Goal: Information Seeking & Learning: Learn about a topic

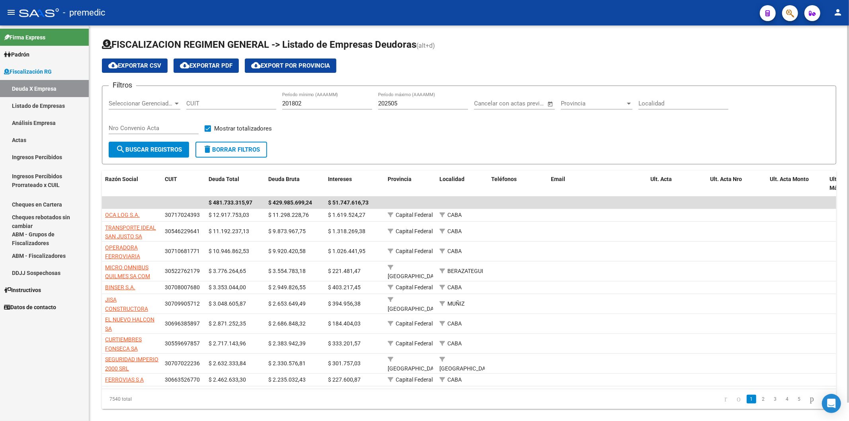
click at [398, 103] on input "202505" at bounding box center [423, 103] width 90 height 7
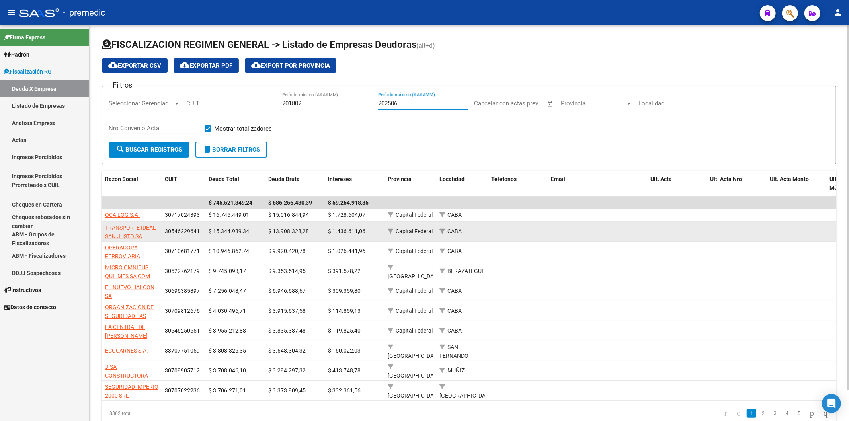
type input "202506"
click at [123, 228] on span "TRANSPORTE IDEAL SAN JUSTO SA" at bounding box center [130, 232] width 51 height 16
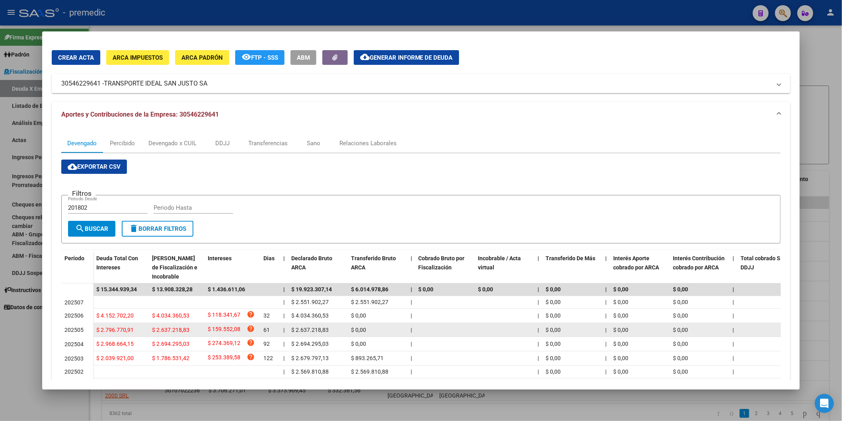
scroll to position [80, 0]
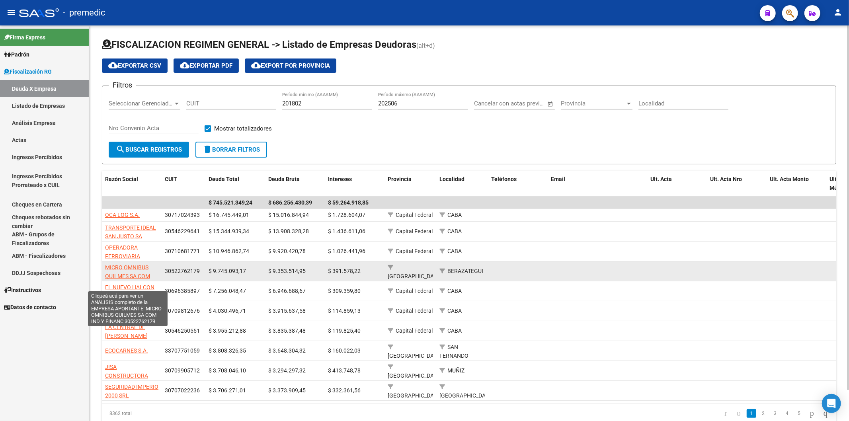
click at [141, 268] on span "MICRO OMNIBUS QUILMES SA COM IND Y FINANC" at bounding box center [127, 276] width 45 height 25
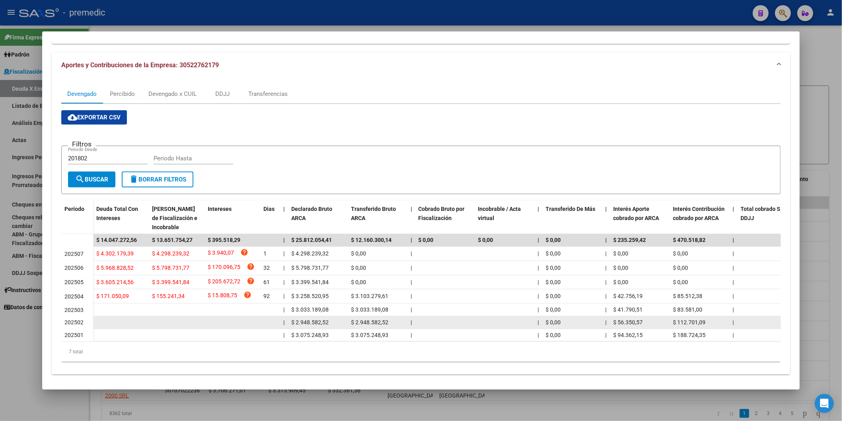
scroll to position [78, 0]
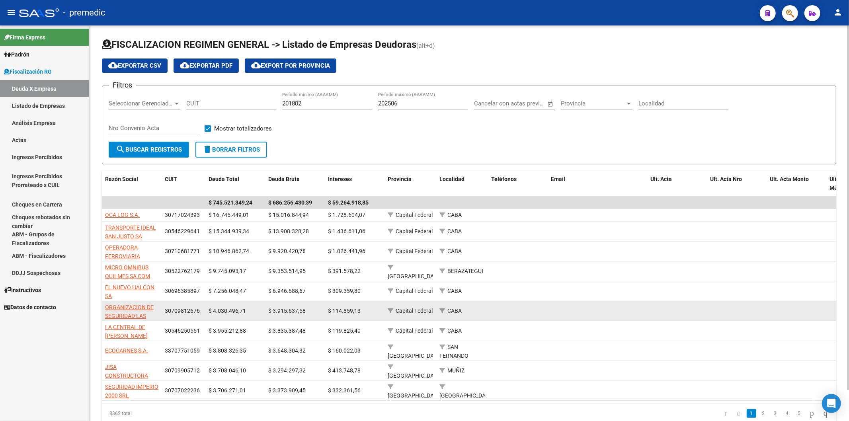
click at [257, 309] on div "$ 4.030.496,71" at bounding box center [235, 310] width 53 height 9
click at [138, 318] on span "ORGANIZACION DE SEGURIDAD LAS MARIAS S.A." at bounding box center [129, 316] width 49 height 25
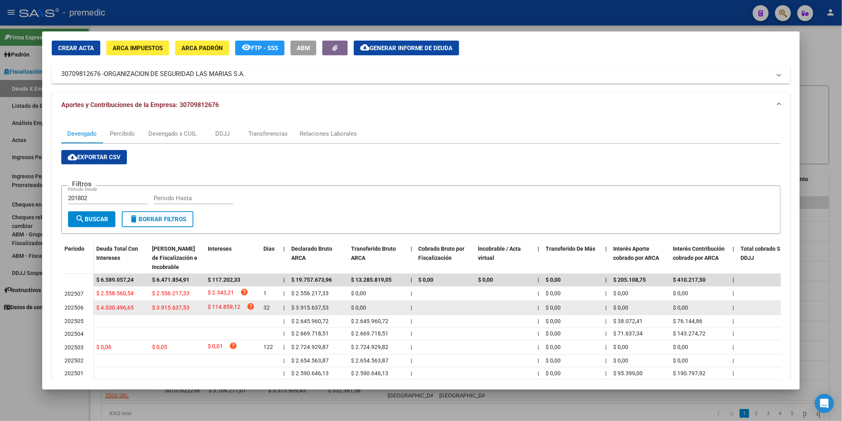
scroll to position [77, 0]
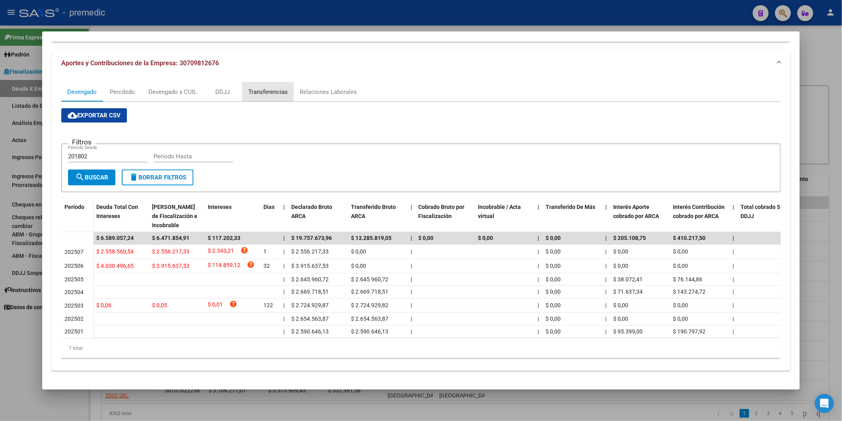
click at [252, 88] on div "Transferencias" at bounding box center [267, 92] width 39 height 9
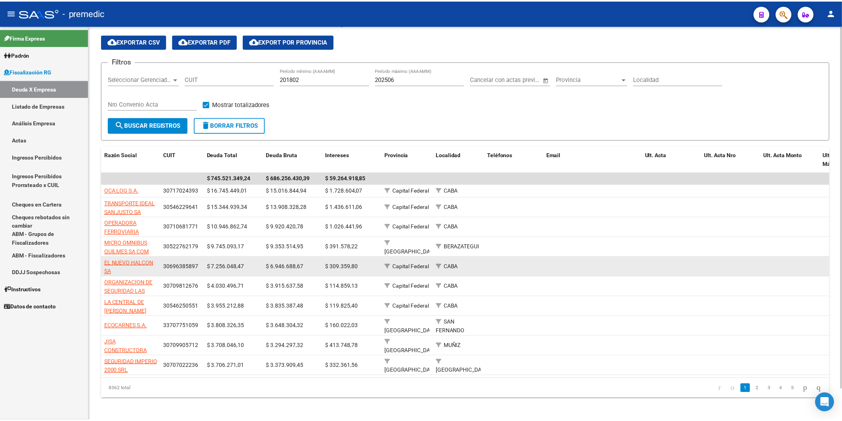
scroll to position [34, 0]
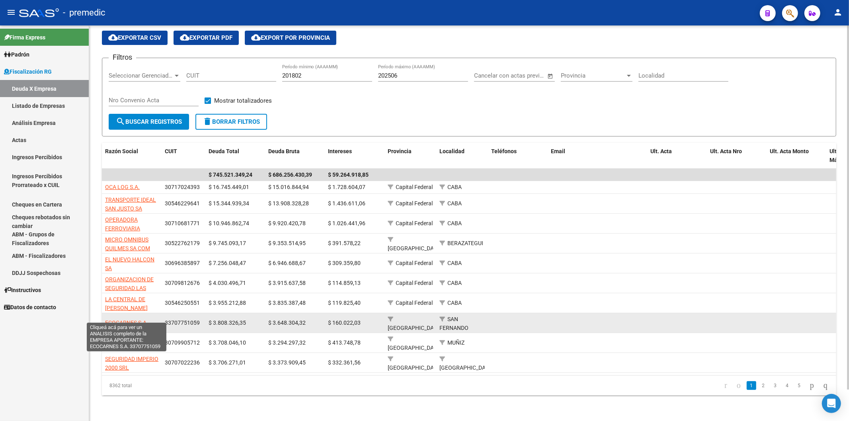
click at [142, 320] on span "ECOCARNES S.A." at bounding box center [126, 323] width 43 height 6
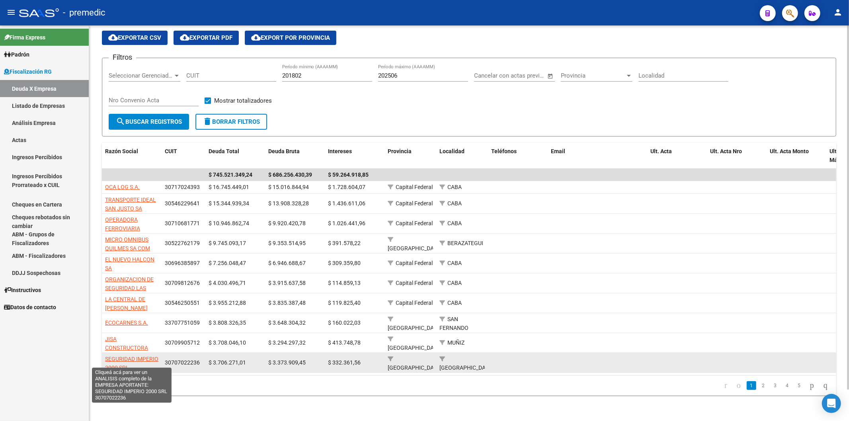
click at [152, 356] on span "SEGURIDAD IMPERIO 2000 SRL" at bounding box center [131, 364] width 53 height 16
type textarea "30707022236"
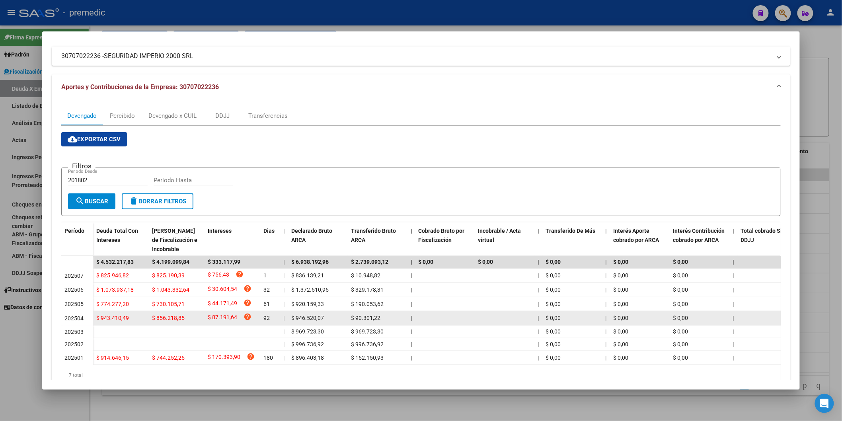
scroll to position [80, 0]
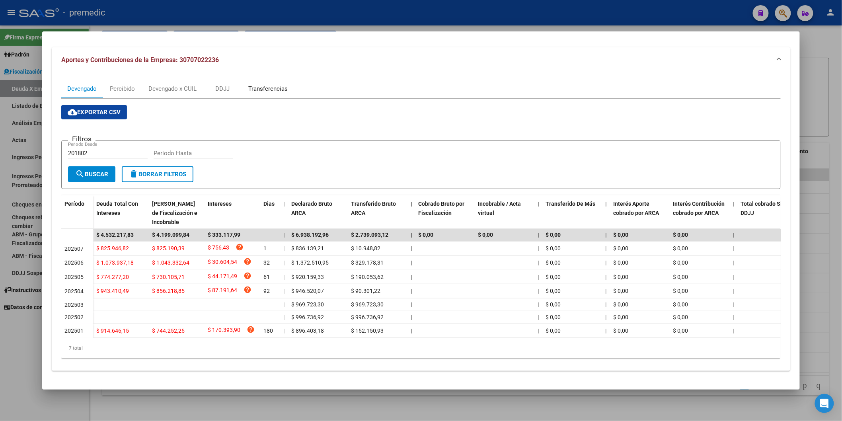
click at [248, 84] on div "Transferencias" at bounding box center [267, 88] width 39 height 9
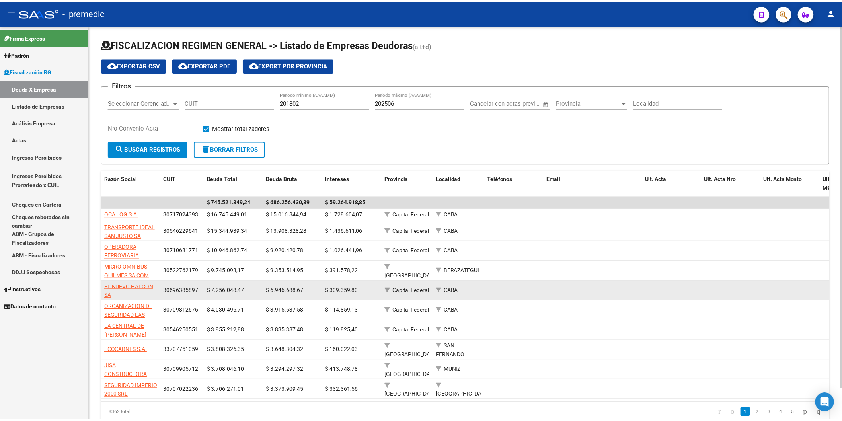
scroll to position [34, 0]
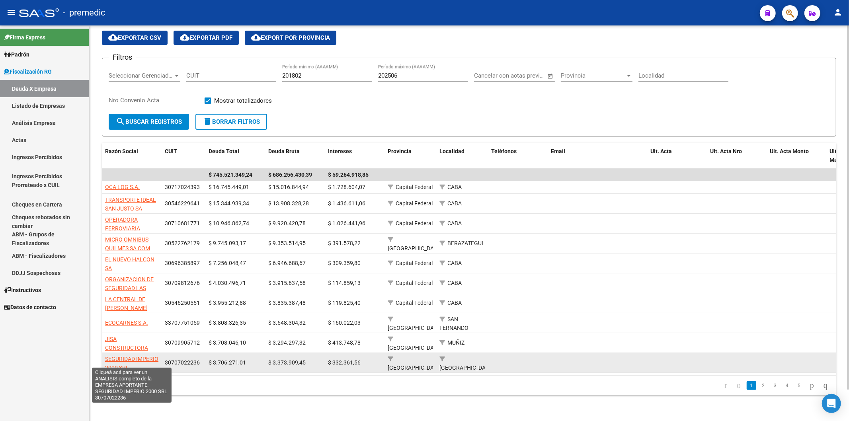
click at [136, 356] on span "SEGURIDAD IMPERIO 2000 SRL" at bounding box center [131, 364] width 53 height 16
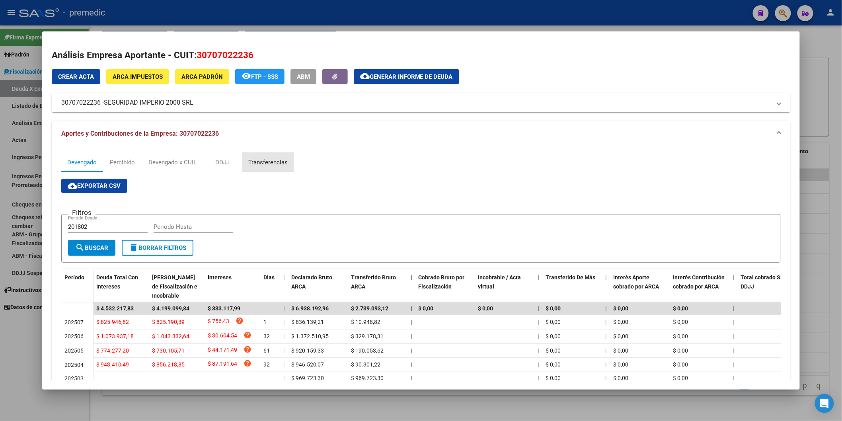
click at [283, 160] on div "Transferencias" at bounding box center [267, 162] width 39 height 9
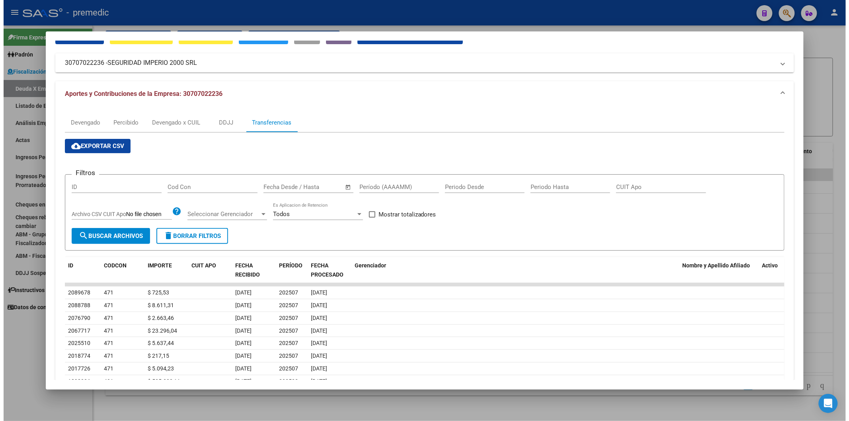
scroll to position [88, 0]
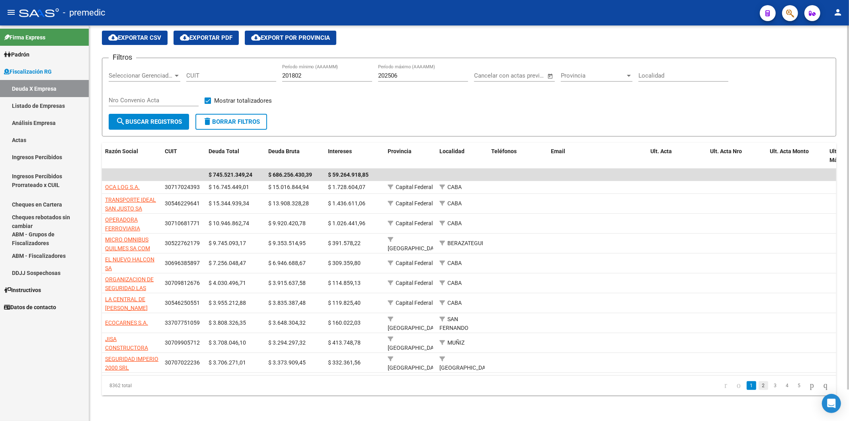
click at [759, 384] on link "2" at bounding box center [764, 385] width 10 height 9
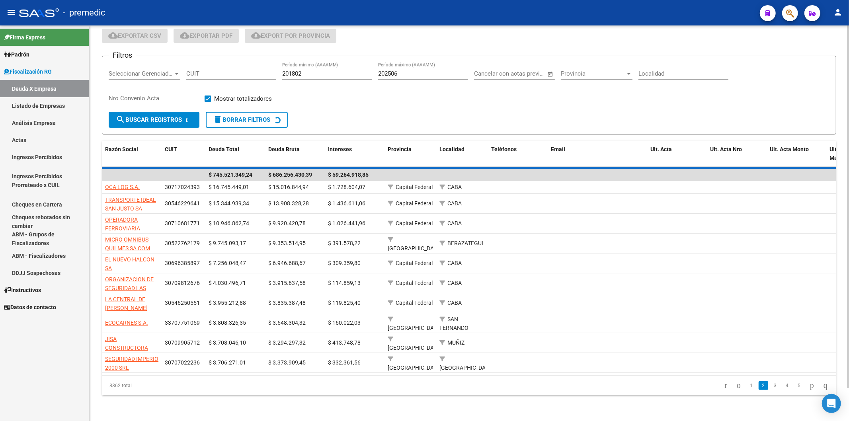
scroll to position [13, 0]
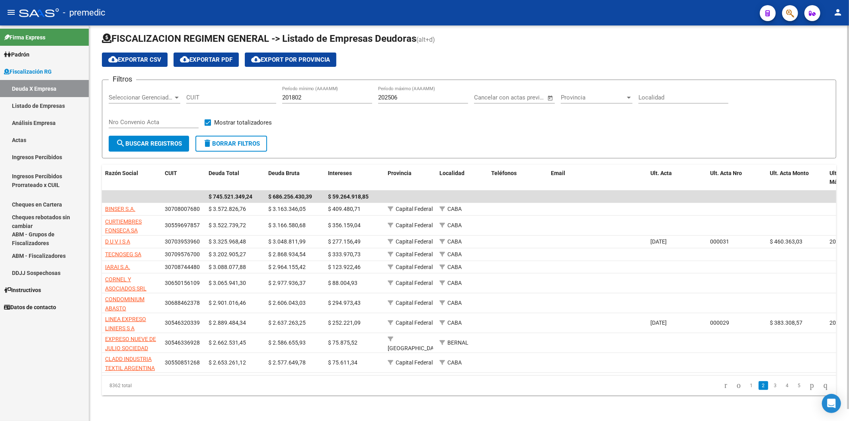
click at [46, 124] on link "Análisis Empresa" at bounding box center [44, 122] width 89 height 17
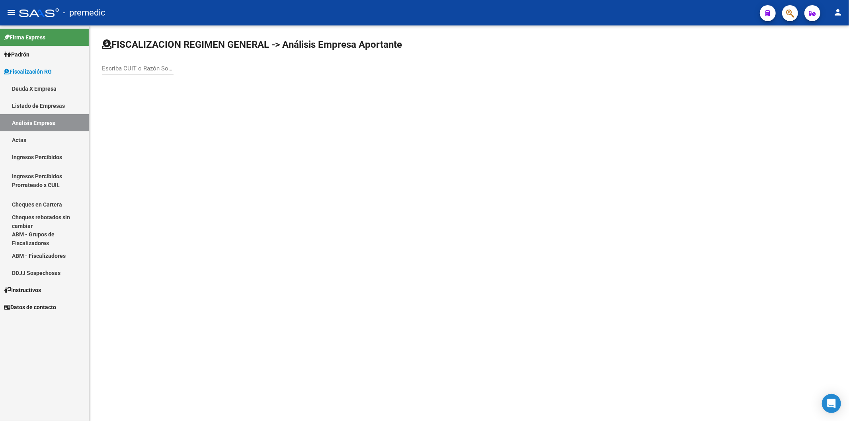
click at [125, 64] on div "Escriba CUIT o Razón Social para buscar" at bounding box center [138, 65] width 72 height 17
paste input "30-61293054-2"
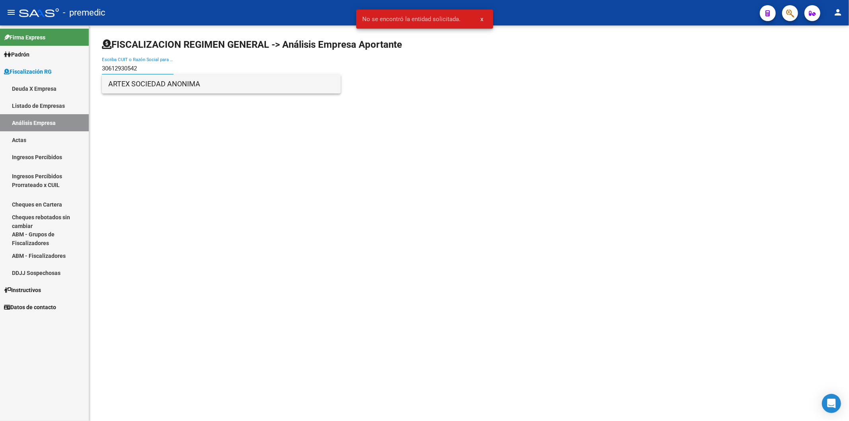
type input "30612930542"
click at [160, 83] on span "ARTEX SOCIEDAD ANONIMA" at bounding box center [221, 83] width 226 height 19
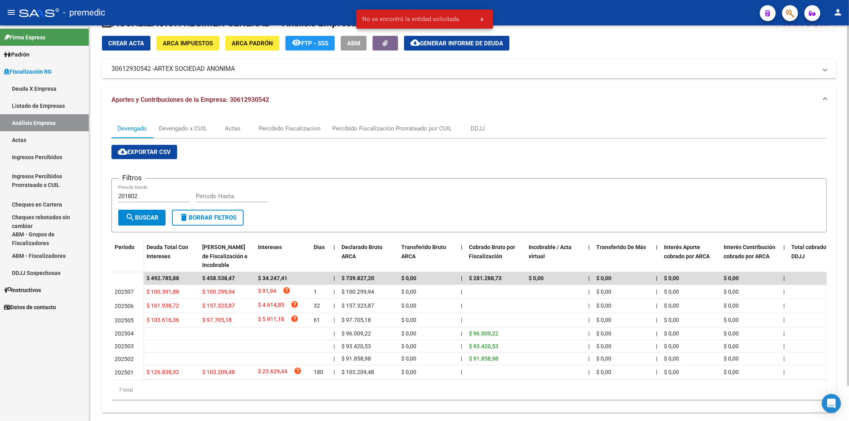
scroll to position [39, 0]
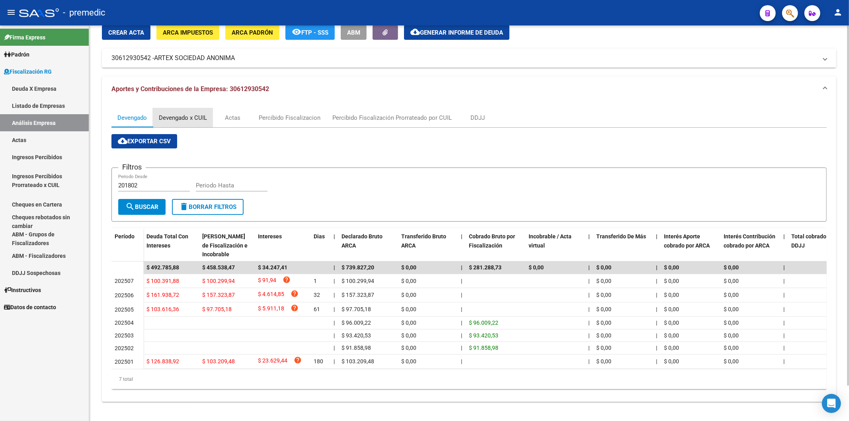
click at [158, 108] on div "Devengado x CUIL" at bounding box center [183, 117] width 60 height 19
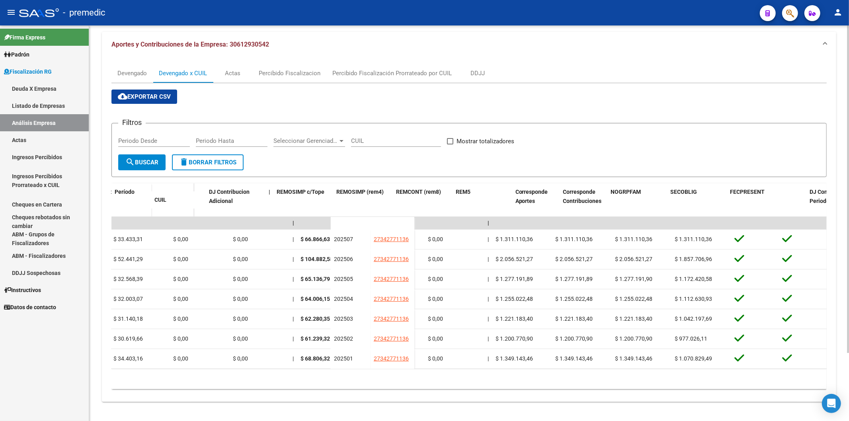
scroll to position [0, 1593]
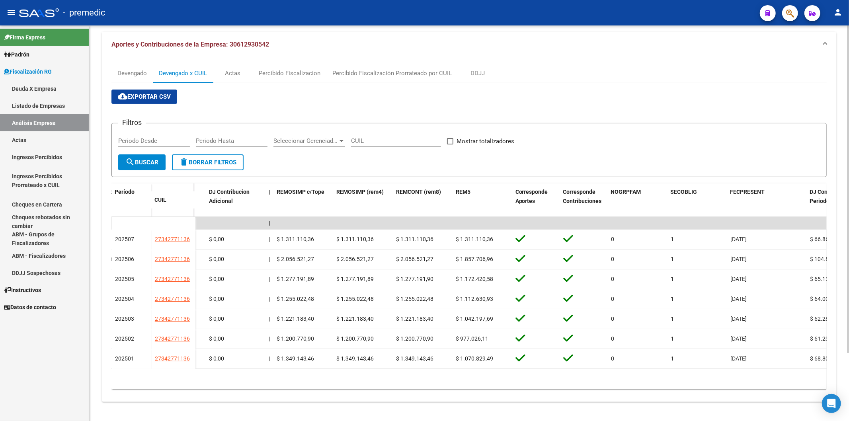
click at [336, 384] on div "10 total 1" at bounding box center [468, 379] width 715 height 20
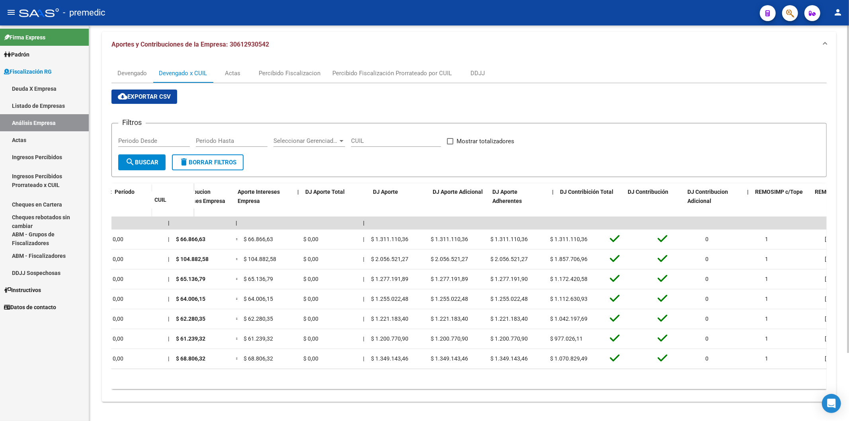
scroll to position [0, 0]
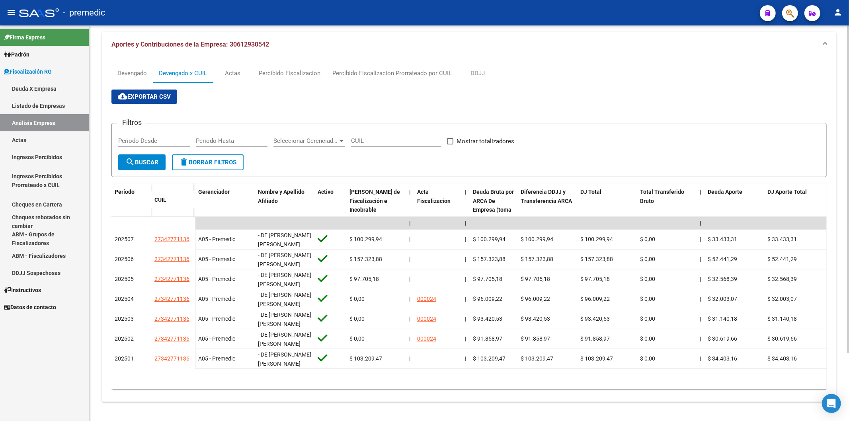
click at [556, 98] on div "cloud_download Exportar CSV Filtros Periodo Desde Periodo Hasta Seleccionar Ger…" at bounding box center [468, 240] width 715 height 300
